Goal: Task Accomplishment & Management: Manage account settings

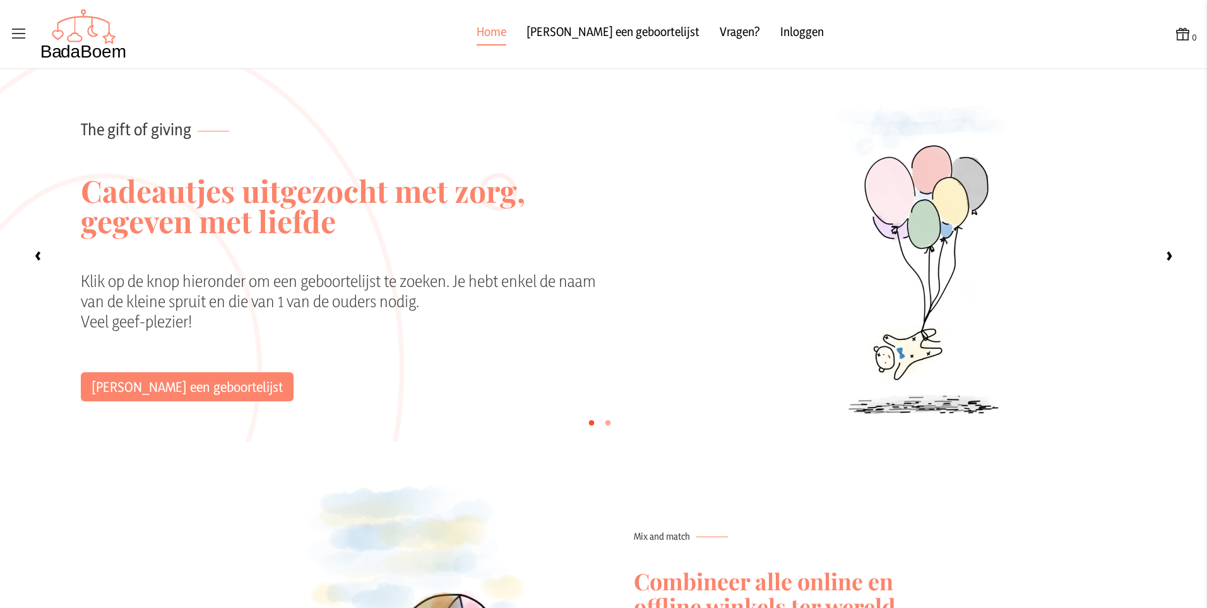
scroll to position [98, 0]
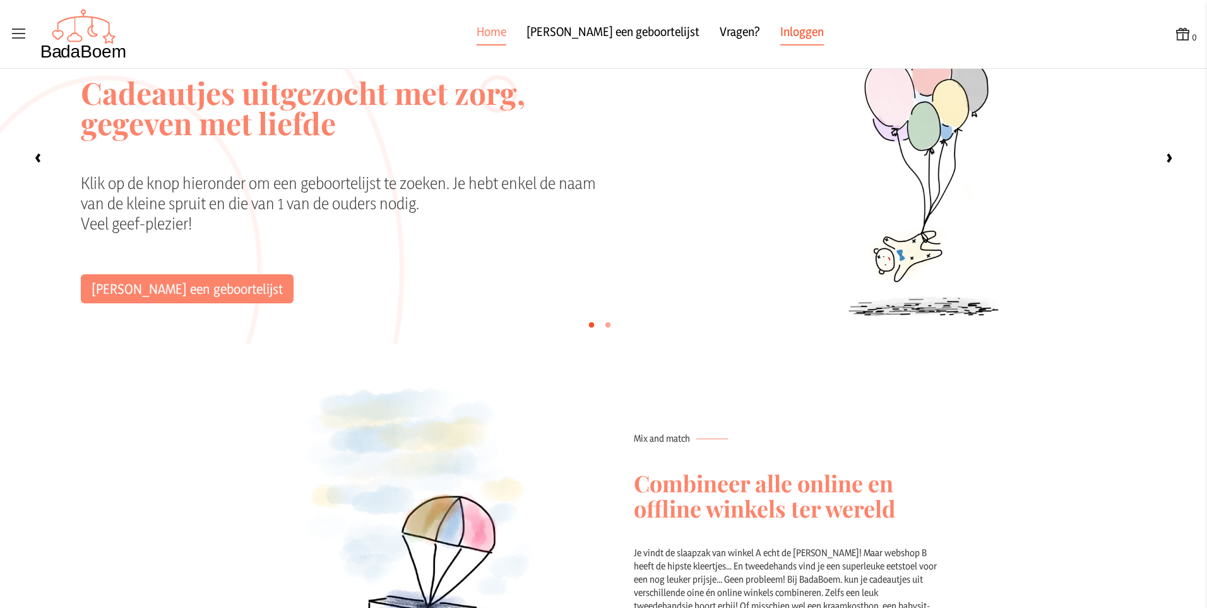
click at [781, 33] on link "Inloggen" at bounding box center [803, 34] width 44 height 23
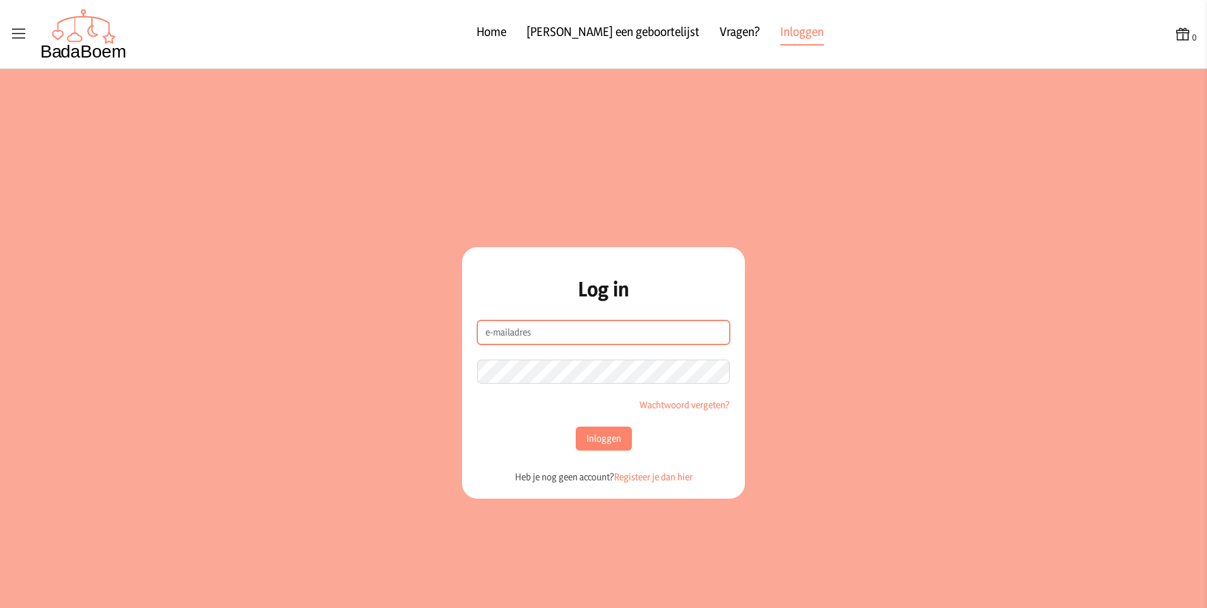
click at [523, 328] on input "e-mailadres" at bounding box center [603, 332] width 253 height 24
type input "[EMAIL_ADDRESS][DOMAIN_NAME]"
click at [693, 406] on link "Wachtwoord vergeten?" at bounding box center [685, 404] width 90 height 12
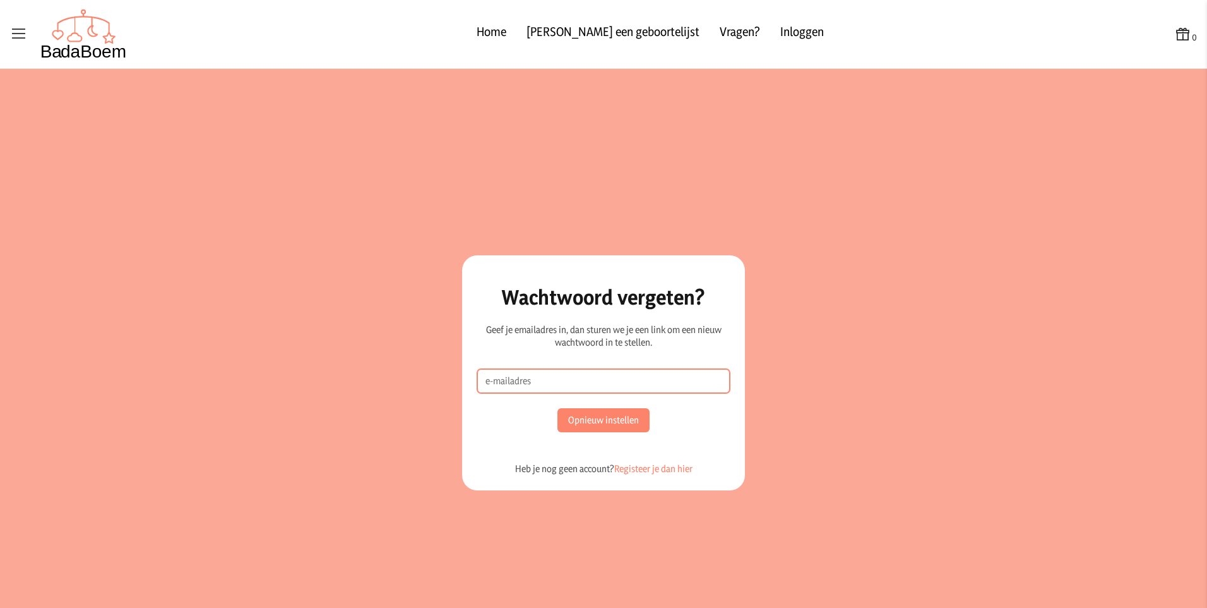
click at [551, 376] on input "Email address" at bounding box center [603, 381] width 253 height 24
type input "[EMAIL_ADDRESS][DOMAIN_NAME]"
click at [584, 420] on button "Opnieuw instellen" at bounding box center [604, 420] width 92 height 24
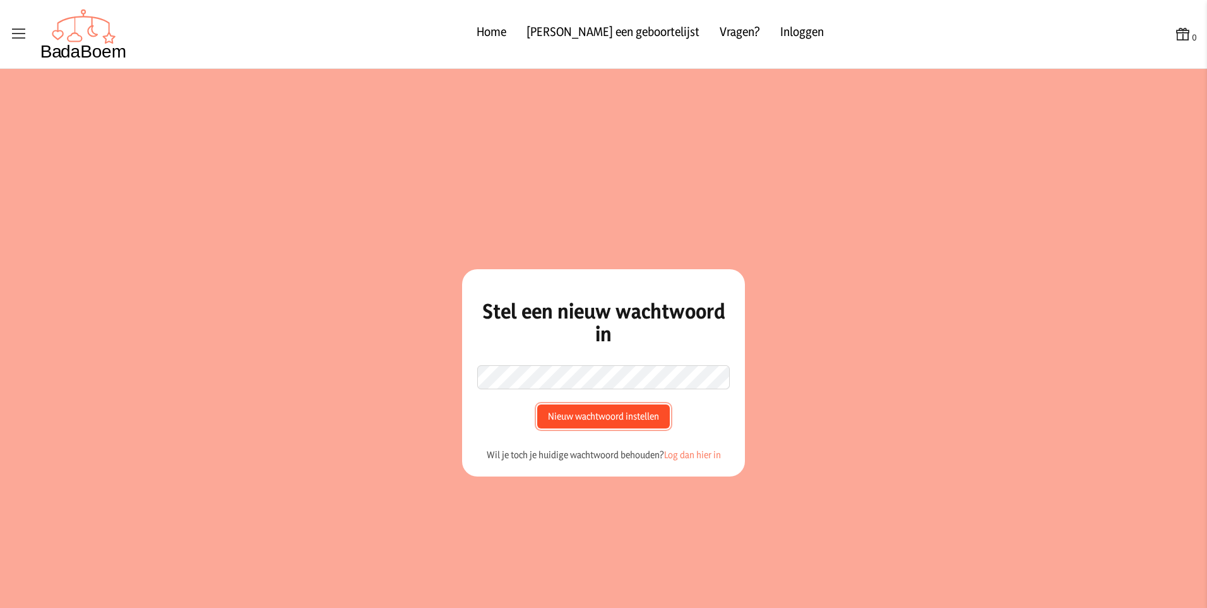
click at [584, 417] on button "Nieuw wachtwoord instellen" at bounding box center [603, 416] width 133 height 24
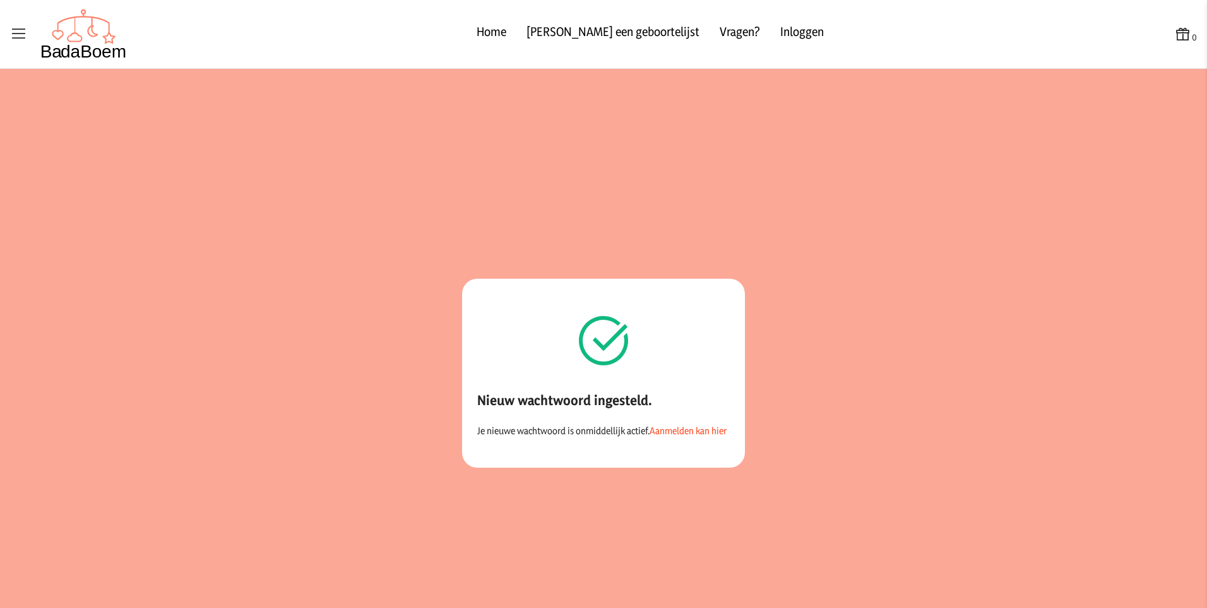
click at [659, 426] on link "Aanmelden kan hier" at bounding box center [688, 430] width 77 height 12
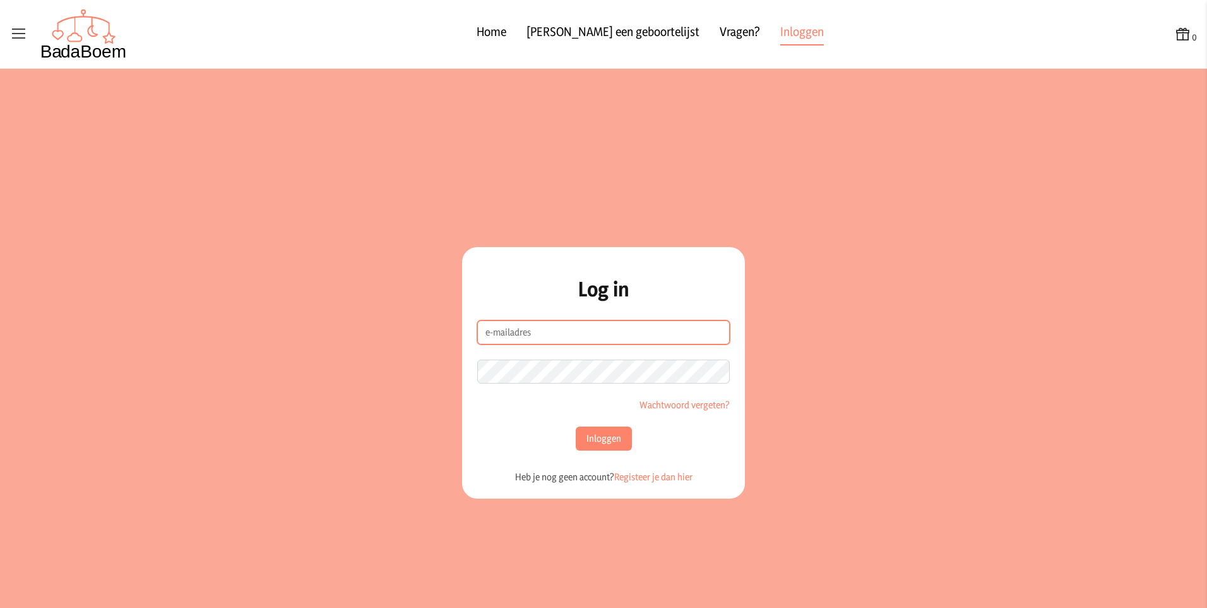
click at [547, 324] on input "e-mailadres" at bounding box center [603, 332] width 253 height 24
type input "[EMAIL_ADDRESS][DOMAIN_NAME]"
click at [608, 434] on button "Inloggen" at bounding box center [604, 438] width 56 height 24
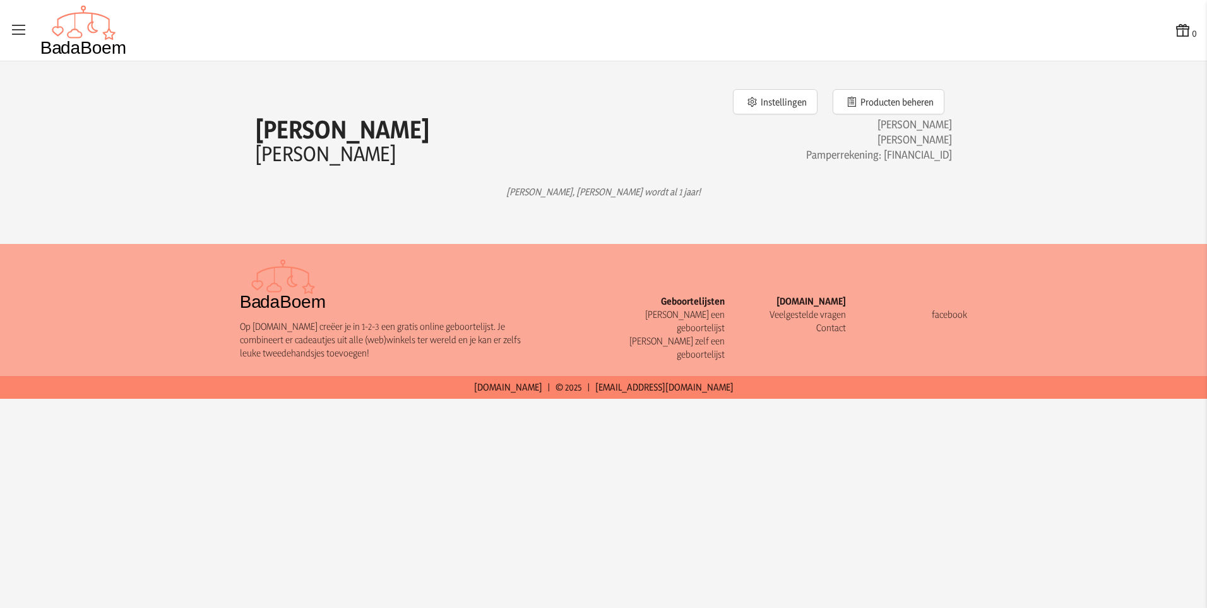
click at [26, 37] on icon at bounding box center [19, 30] width 18 height 18
click at [1, 1] on input "checkbox" at bounding box center [0, 0] width 1 height 1
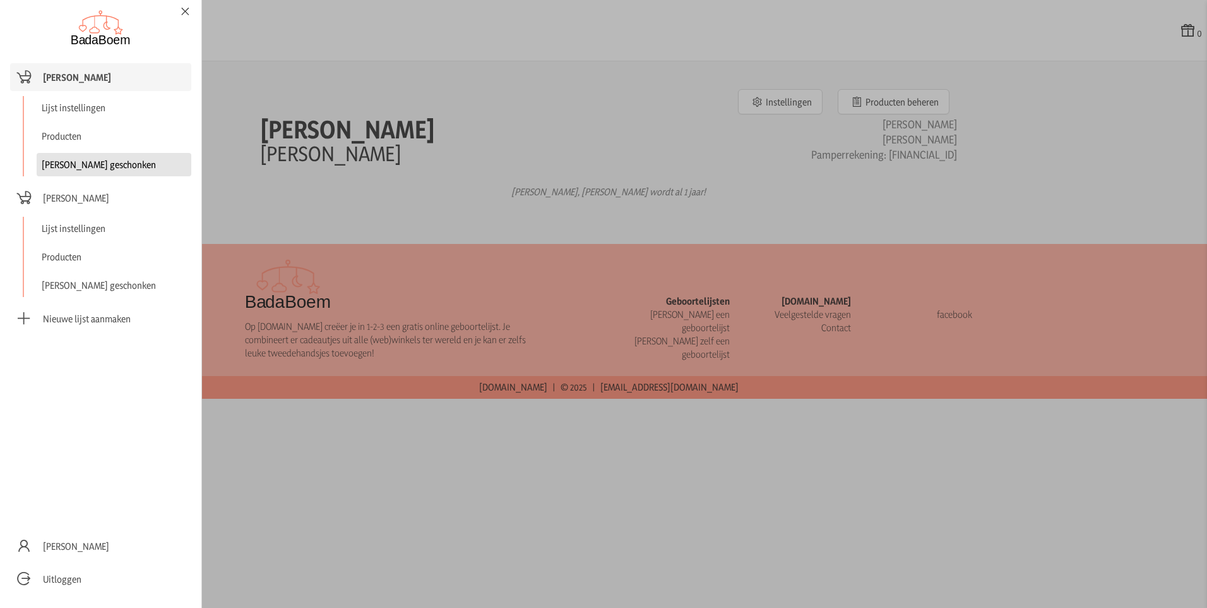
click at [89, 154] on link "Reeds geschonken" at bounding box center [114, 164] width 155 height 23
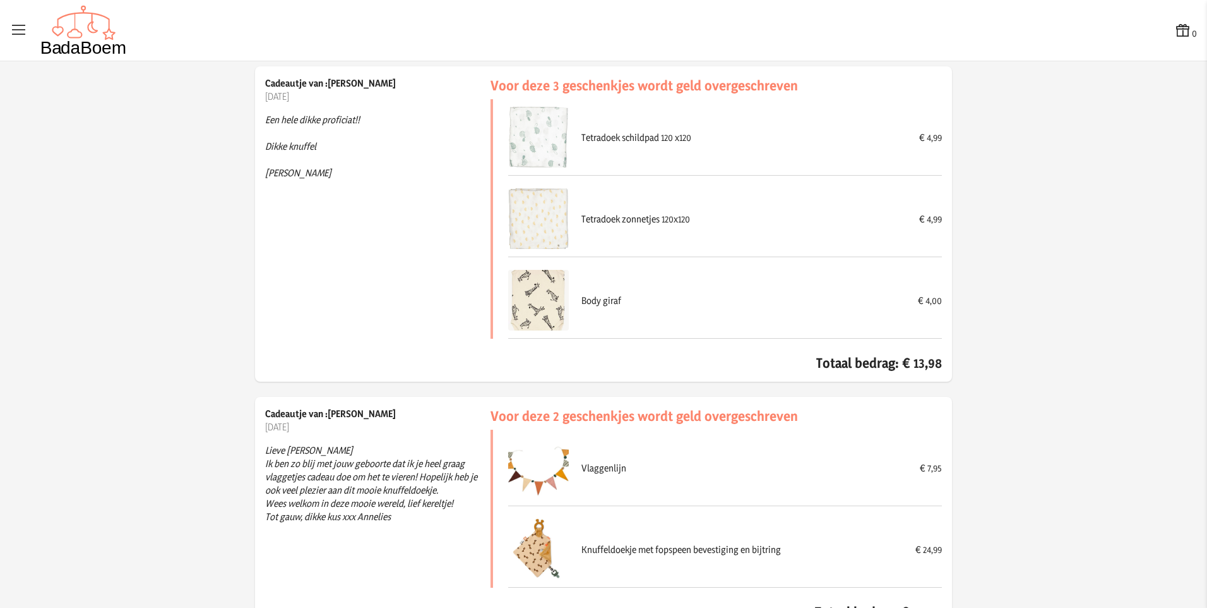
scroll to position [7468, 0]
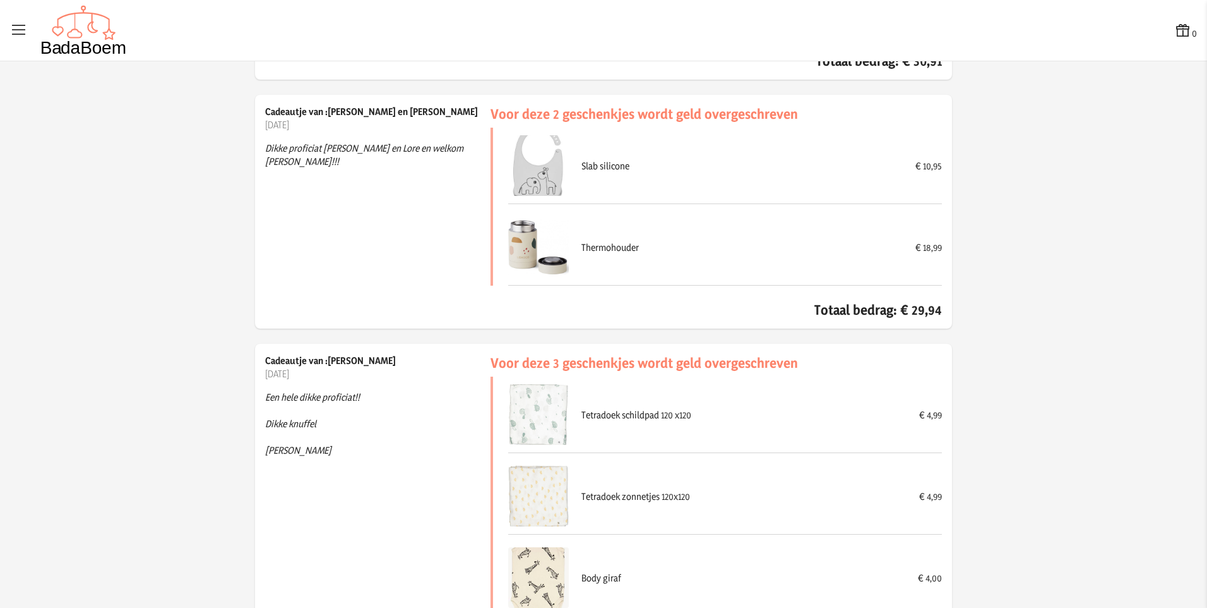
click at [13, 34] on icon at bounding box center [19, 30] width 18 height 18
click at [1, 1] on input "checkbox" at bounding box center [0, 0] width 1 height 1
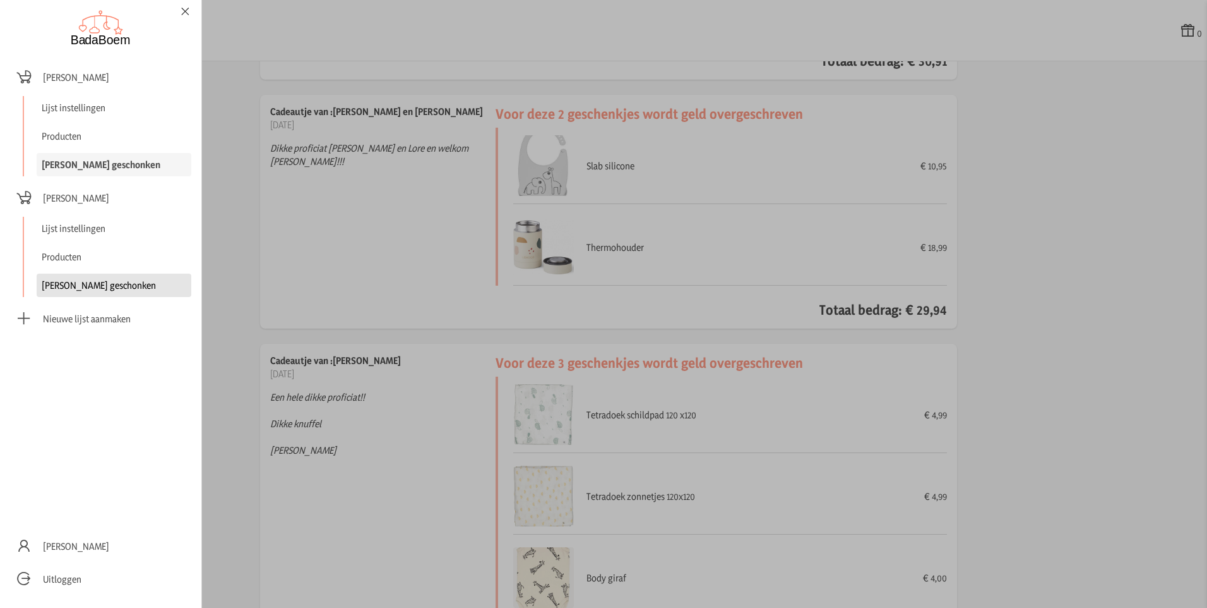
click at [66, 278] on link "Reeds geschonken" at bounding box center [114, 284] width 155 height 23
checkbox input "false"
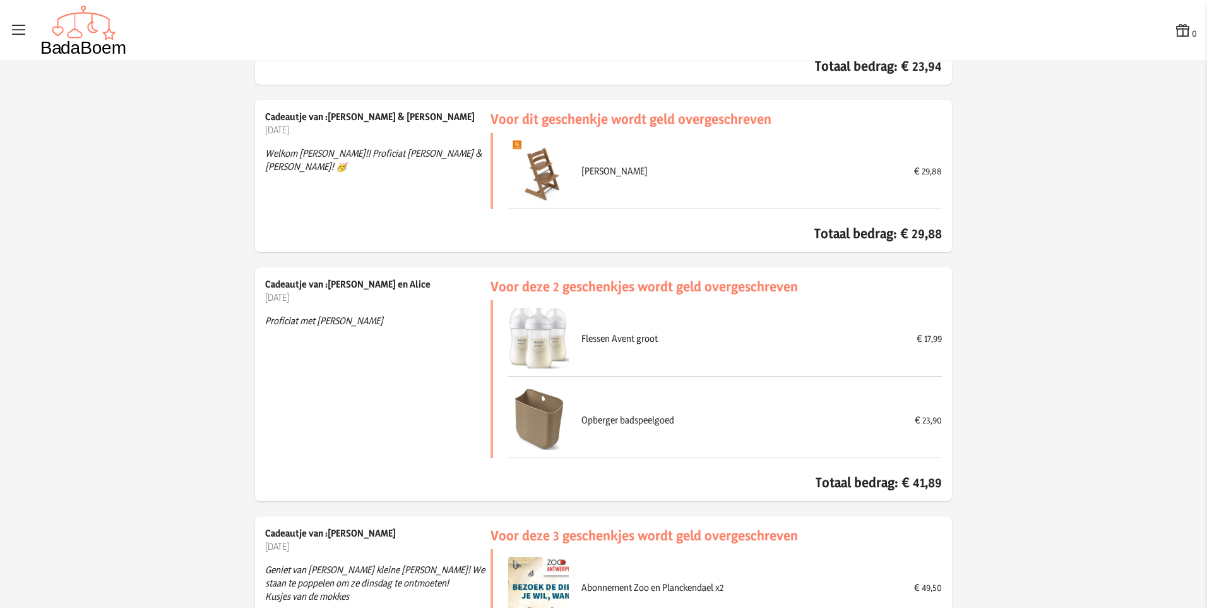
scroll to position [10104, 0]
